Goal: Information Seeking & Learning: Learn about a topic

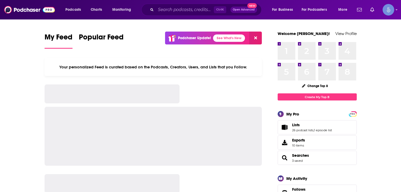
click at [180, 11] on input "Search podcasts, credits, & more..." at bounding box center [185, 10] width 58 height 8
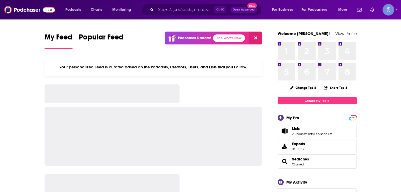
click at [179, 11] on input "Search podcasts, credits, & more..." at bounding box center [185, 10] width 58 height 8
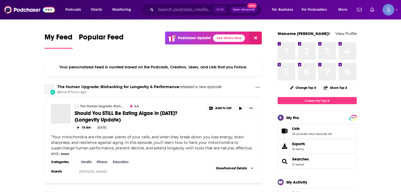
click at [179, 11] on input "Search podcasts, credits, & more..." at bounding box center [185, 10] width 58 height 8
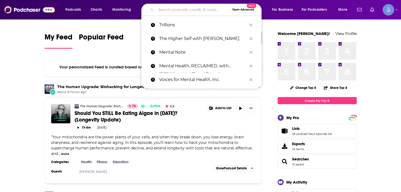
click at [195, 10] on input "Search podcasts, credits, & more..." at bounding box center [193, 10] width 74 height 8
paste input "The Brand ON! Show"
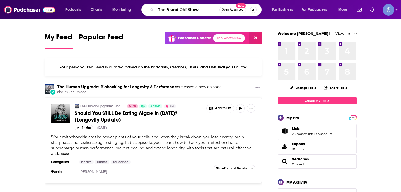
type input "The Brand ON! Show"
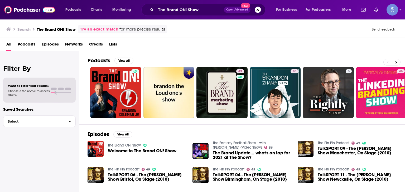
click at [142, 82] on ul "43 40 5 48 2 25" at bounding box center [301, 92] width 423 height 51
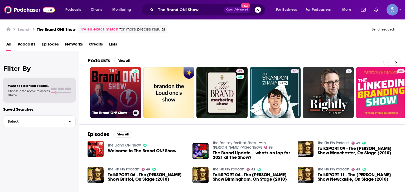
click at [137, 87] on div at bounding box center [135, 89] width 8 height 41
